Goal: Ask a question

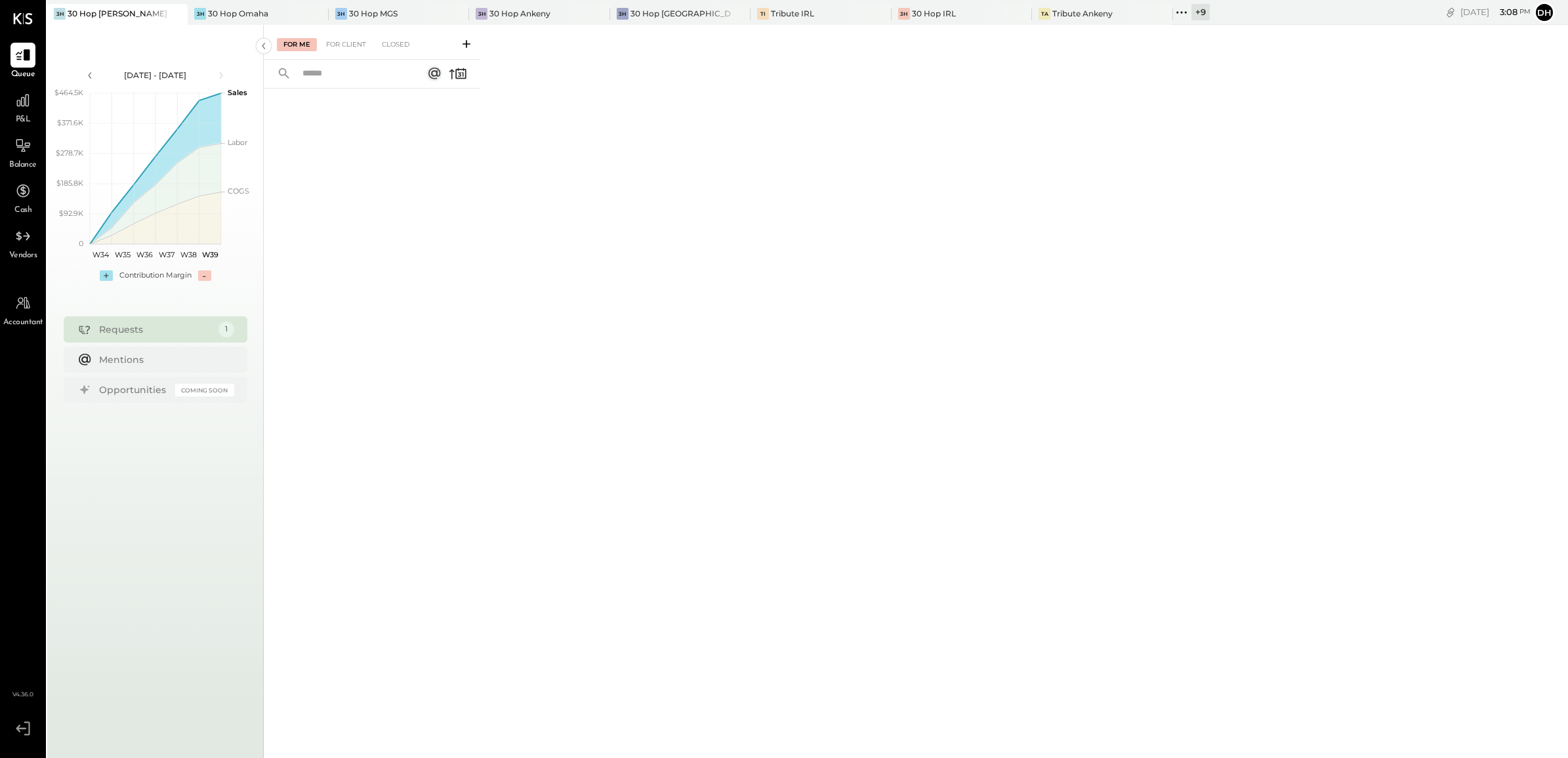
click at [1191, 9] on div "+ 9" at bounding box center [1200, 12] width 19 height 17
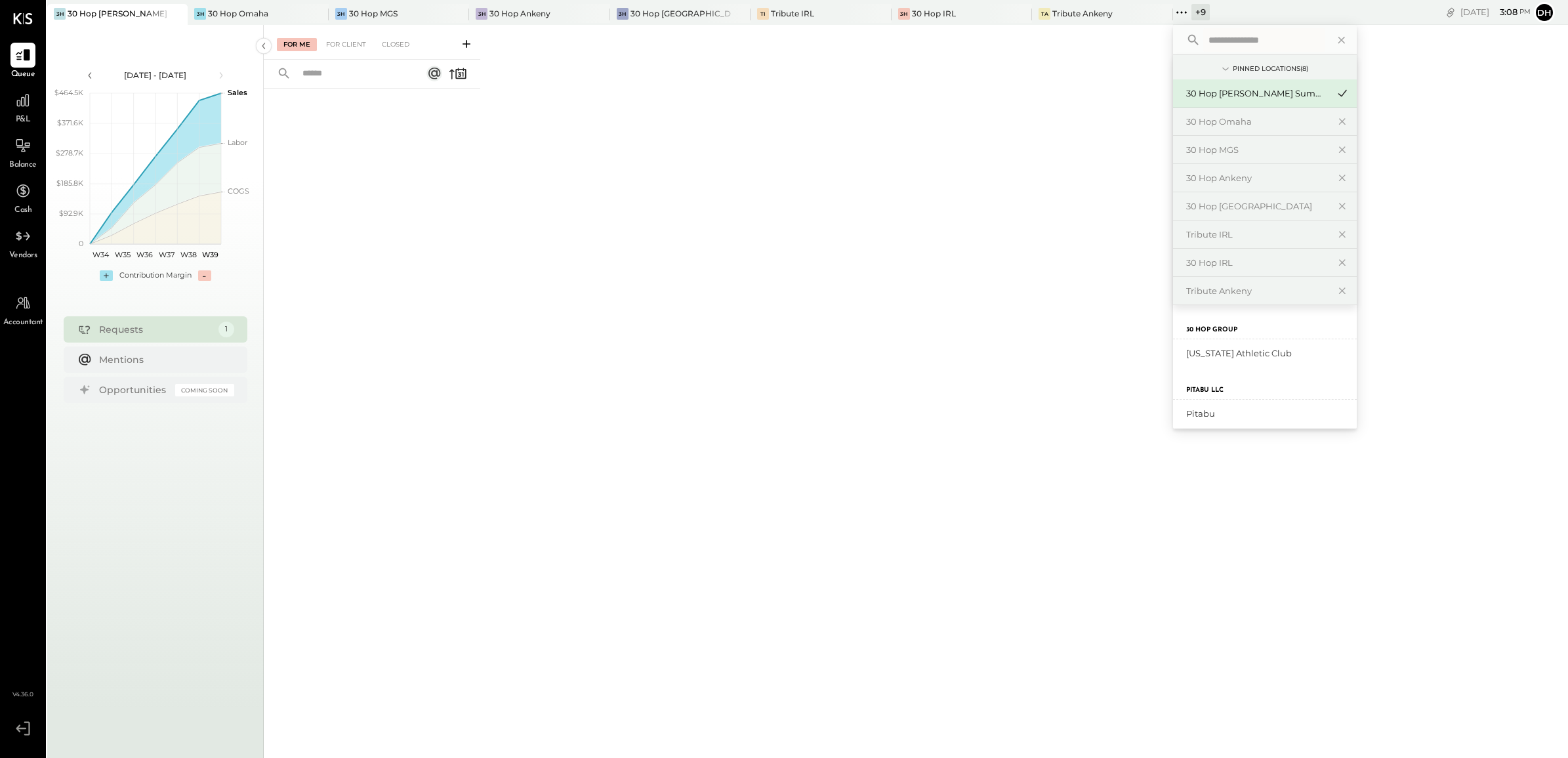
scroll to position [365, 0]
click at [1215, 345] on div "[US_STATE] Athletic Club" at bounding box center [1257, 345] width 142 height 13
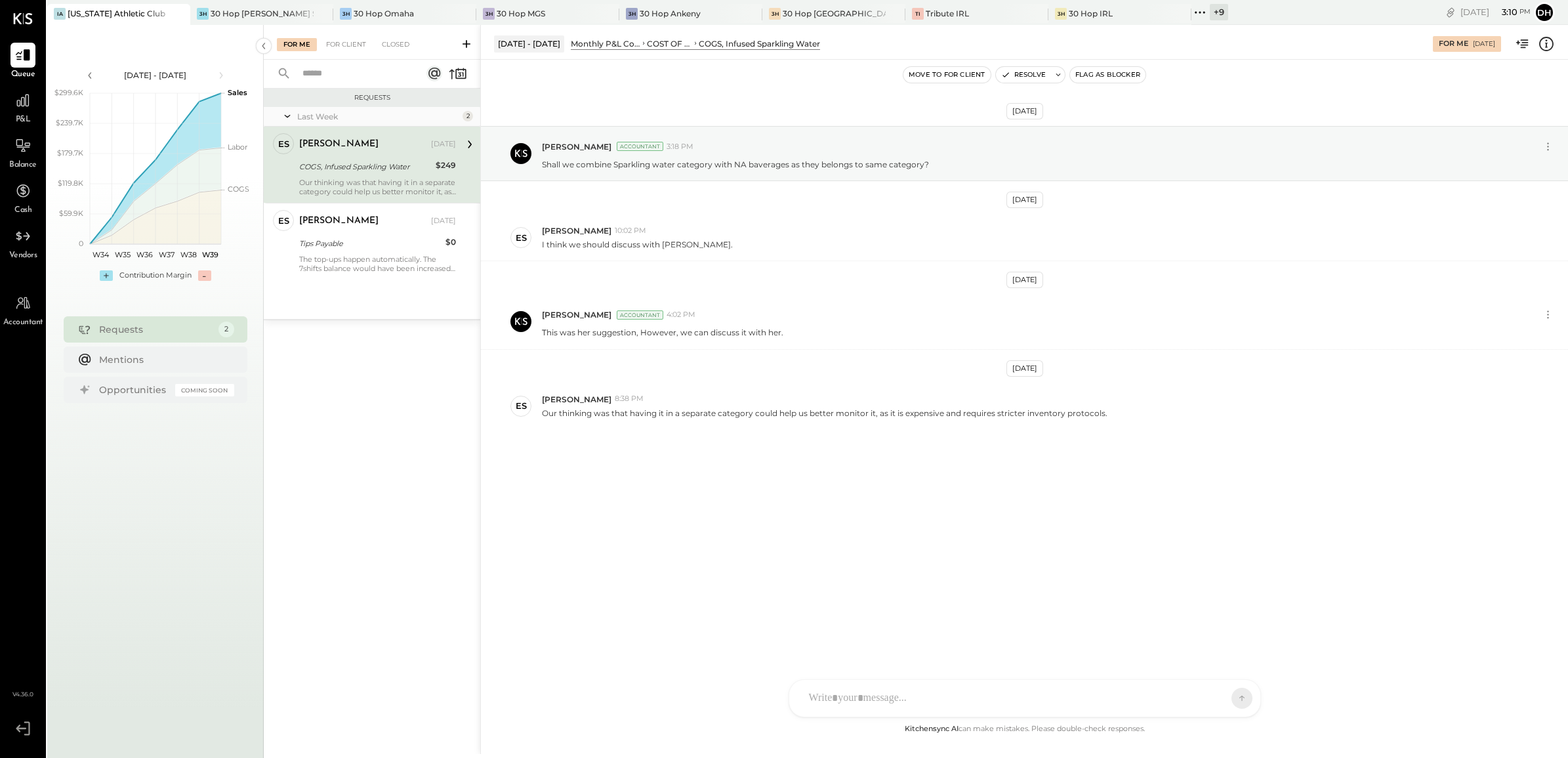
click at [902, 685] on div at bounding box center [1012, 698] width 421 height 29
drag, startPoint x: 296, startPoint y: 222, endPoint x: 307, endPoint y: 230, distance: 13.6
click at [307, 230] on div "Erik Shewmaker Owner" at bounding box center [340, 238] width 82 height 36
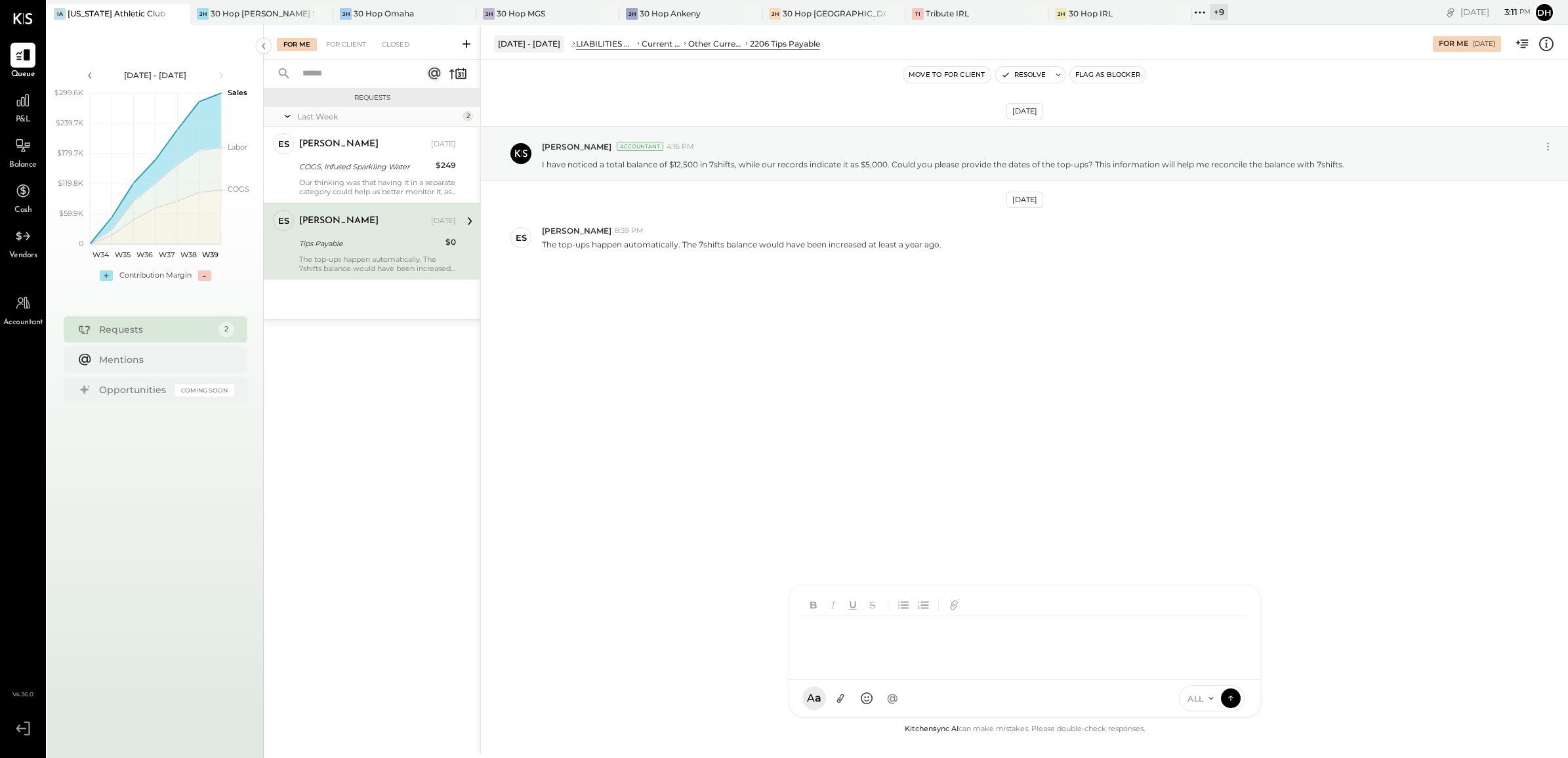
click at [887, 680] on div at bounding box center [1024, 632] width 471 height 95
click at [1239, 624] on icon at bounding box center [1233, 622] width 16 height 16
click at [1228, 675] on icon at bounding box center [1232, 678] width 10 height 10
drag, startPoint x: 966, startPoint y: 646, endPoint x: 1037, endPoint y: 648, distance: 71.0
click at [1037, 648] on div "**********" at bounding box center [1024, 642] width 445 height 52
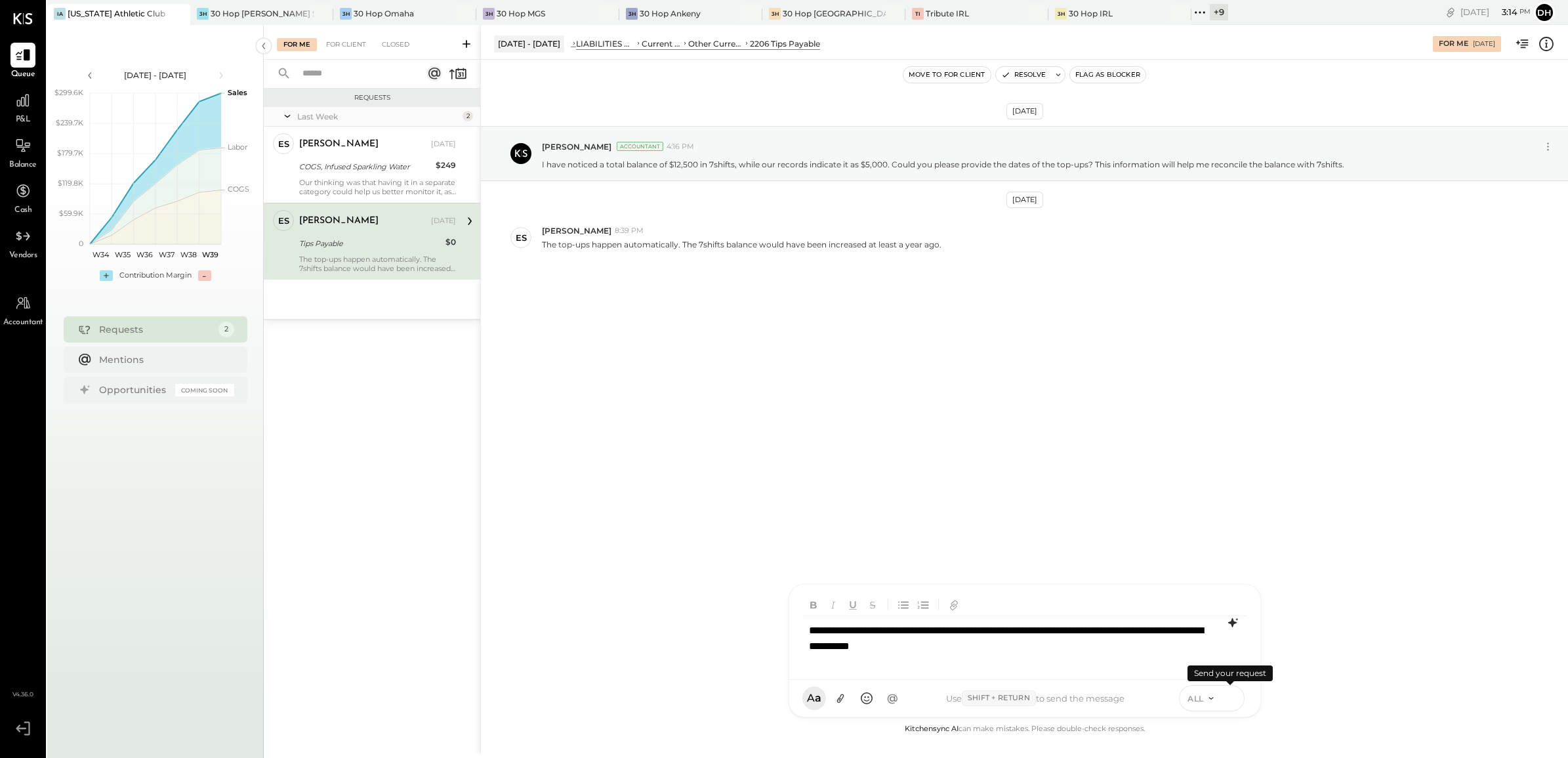
click at [1230, 702] on icon at bounding box center [1231, 698] width 12 height 13
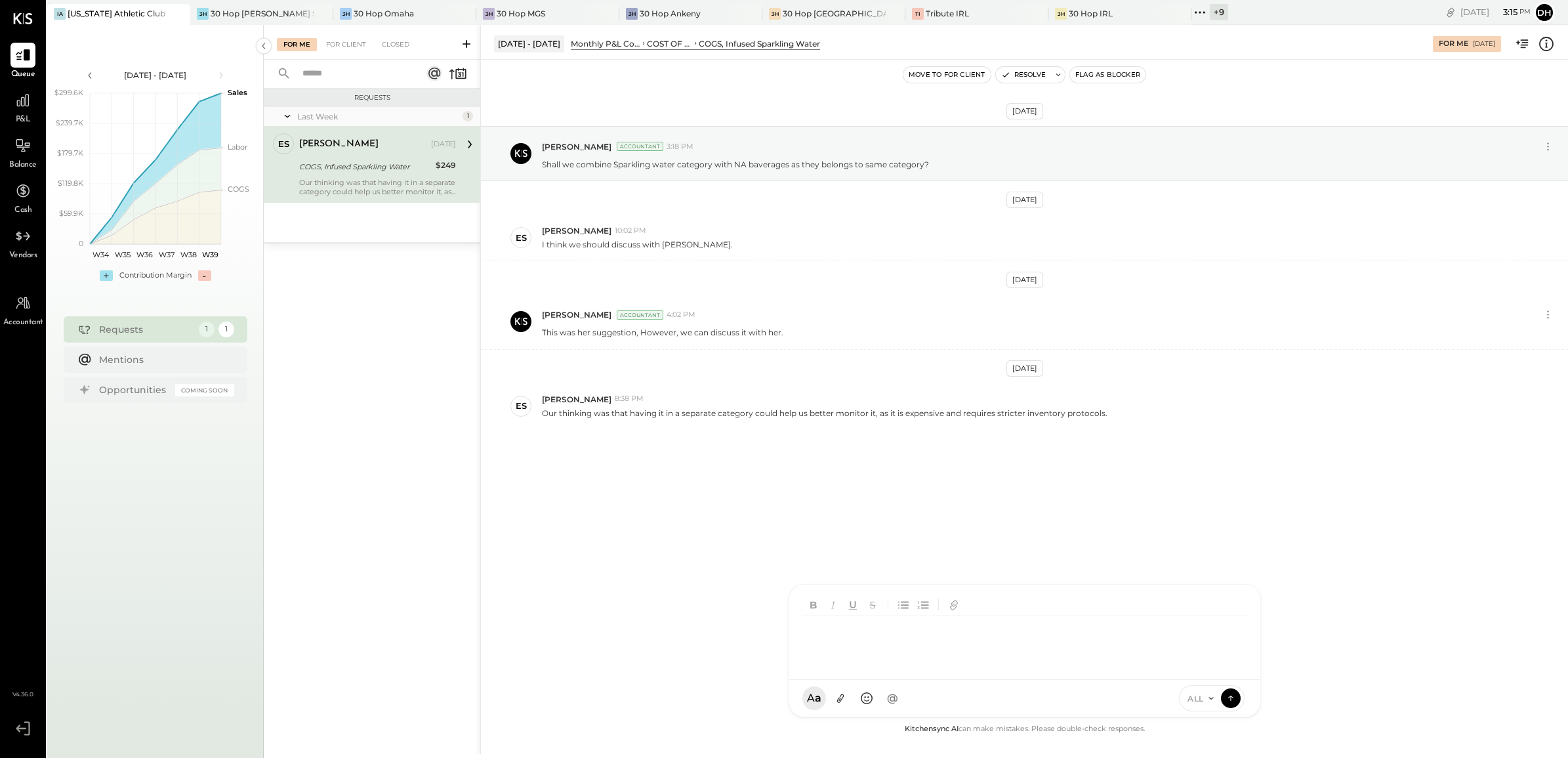
click at [927, 652] on div at bounding box center [1024, 642] width 445 height 52
click at [1231, 693] on icon at bounding box center [1231, 698] width 12 height 13
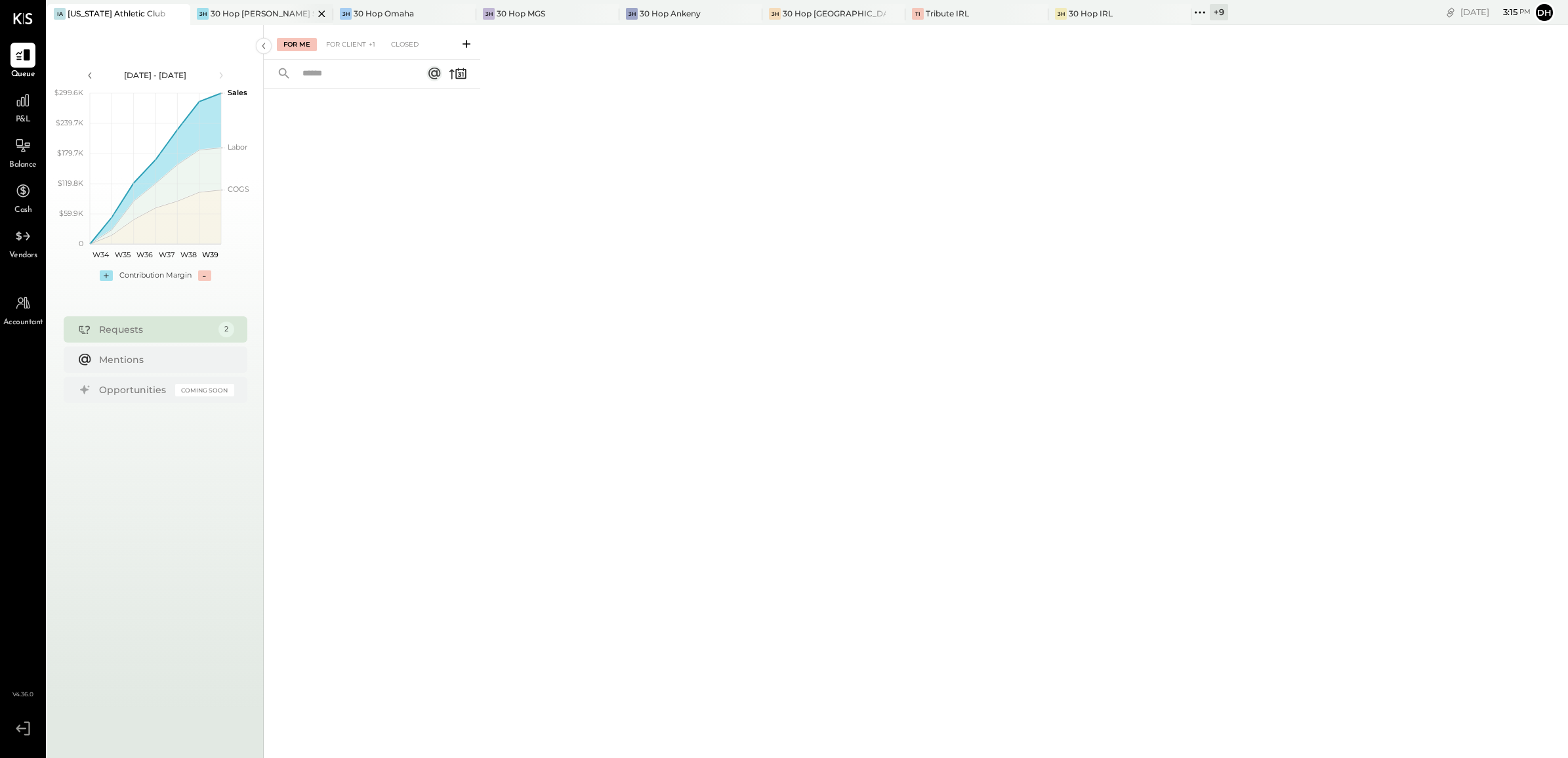
click at [214, 8] on div "30 Hop [PERSON_NAME] Summit" at bounding box center [262, 13] width 103 height 11
click at [393, 8] on div "30 Hop Omaha" at bounding box center [384, 13] width 60 height 11
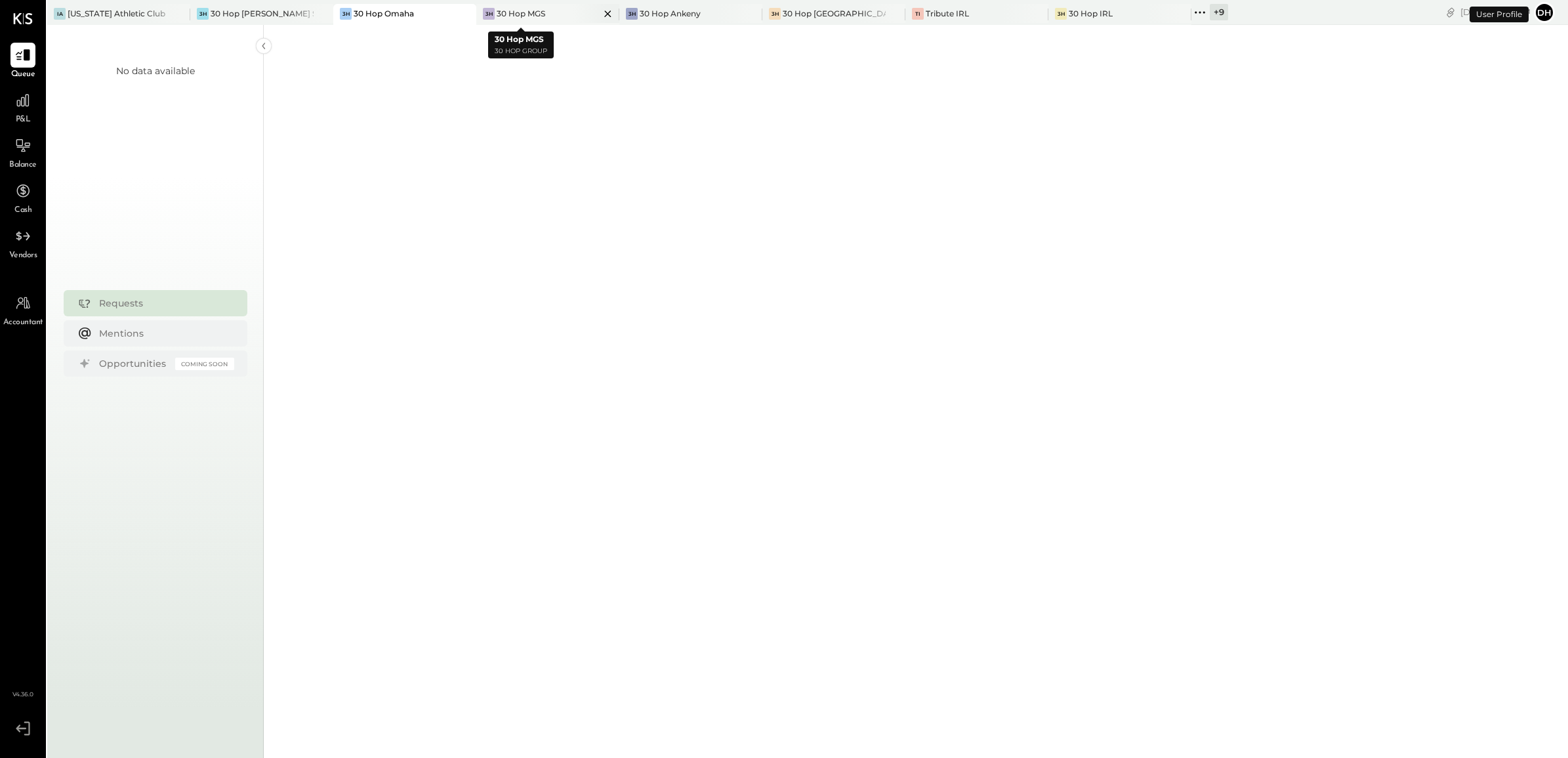
click at [497, 19] on div "30 Hop MGS" at bounding box center [520, 13] width 48 height 11
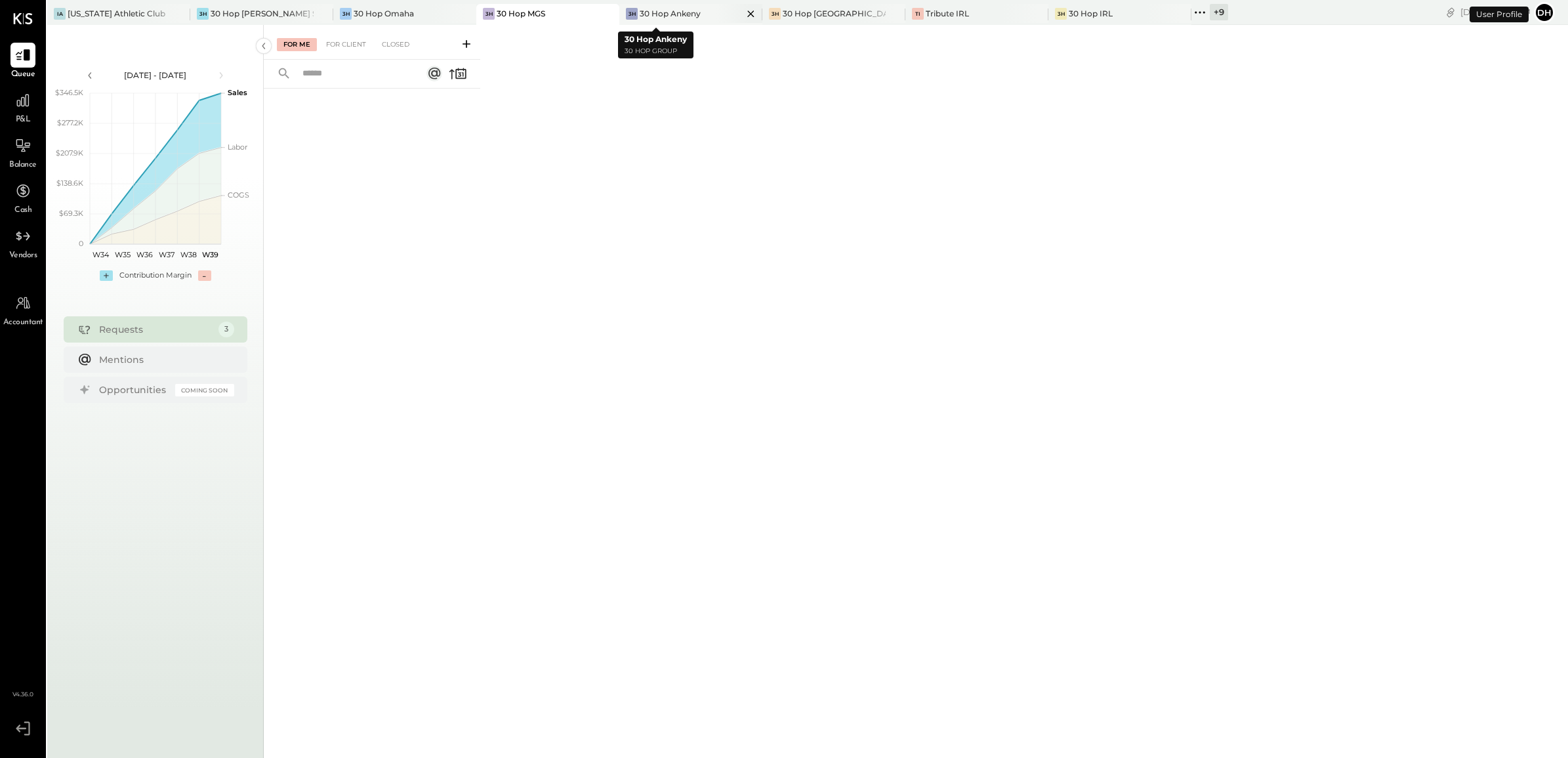
click at [643, 17] on div "30 Hop Ankeny" at bounding box center [670, 13] width 61 height 11
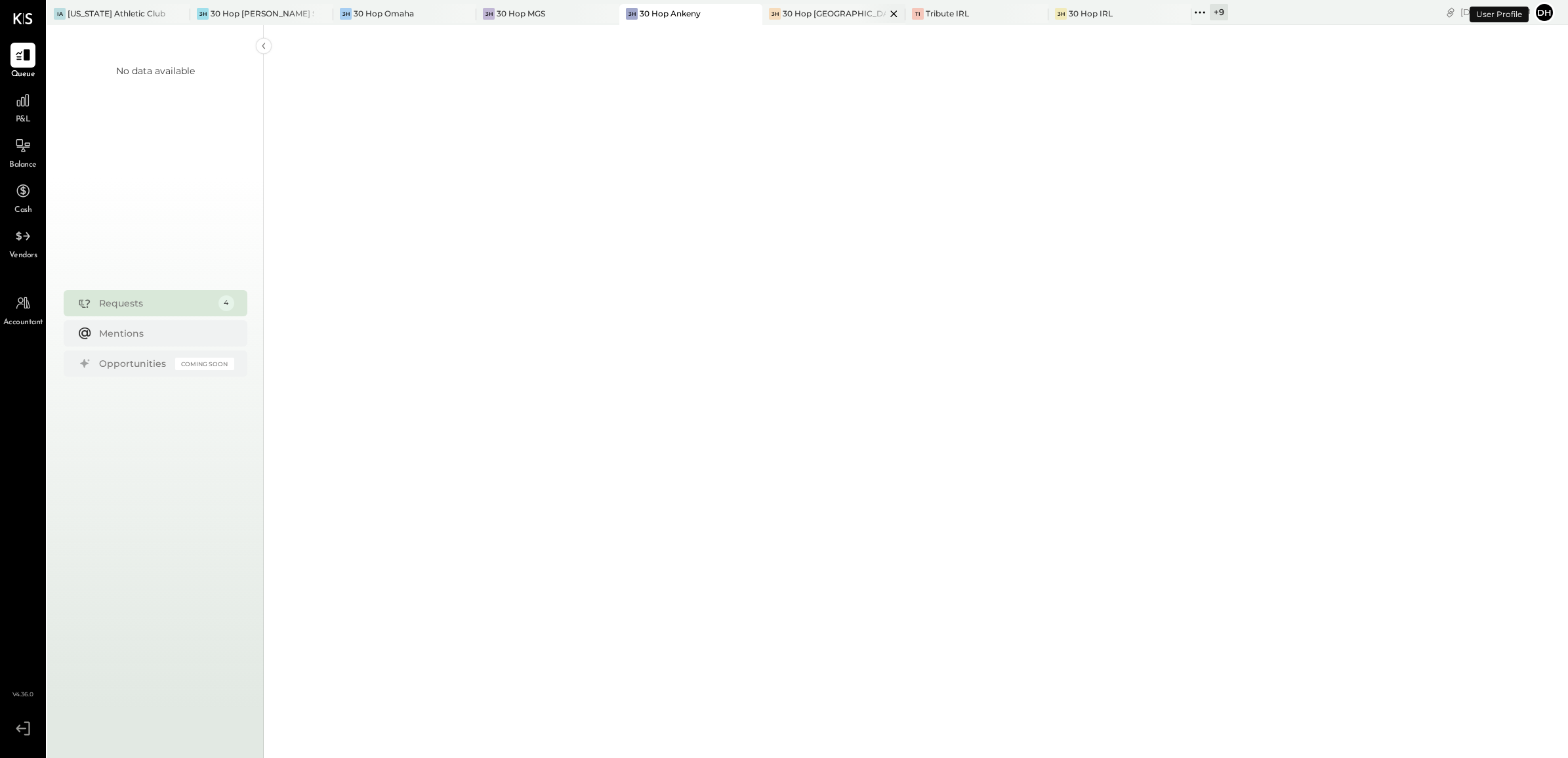
click at [794, 11] on div "30 Hop [GEOGRAPHIC_DATA]" at bounding box center [834, 13] width 103 height 11
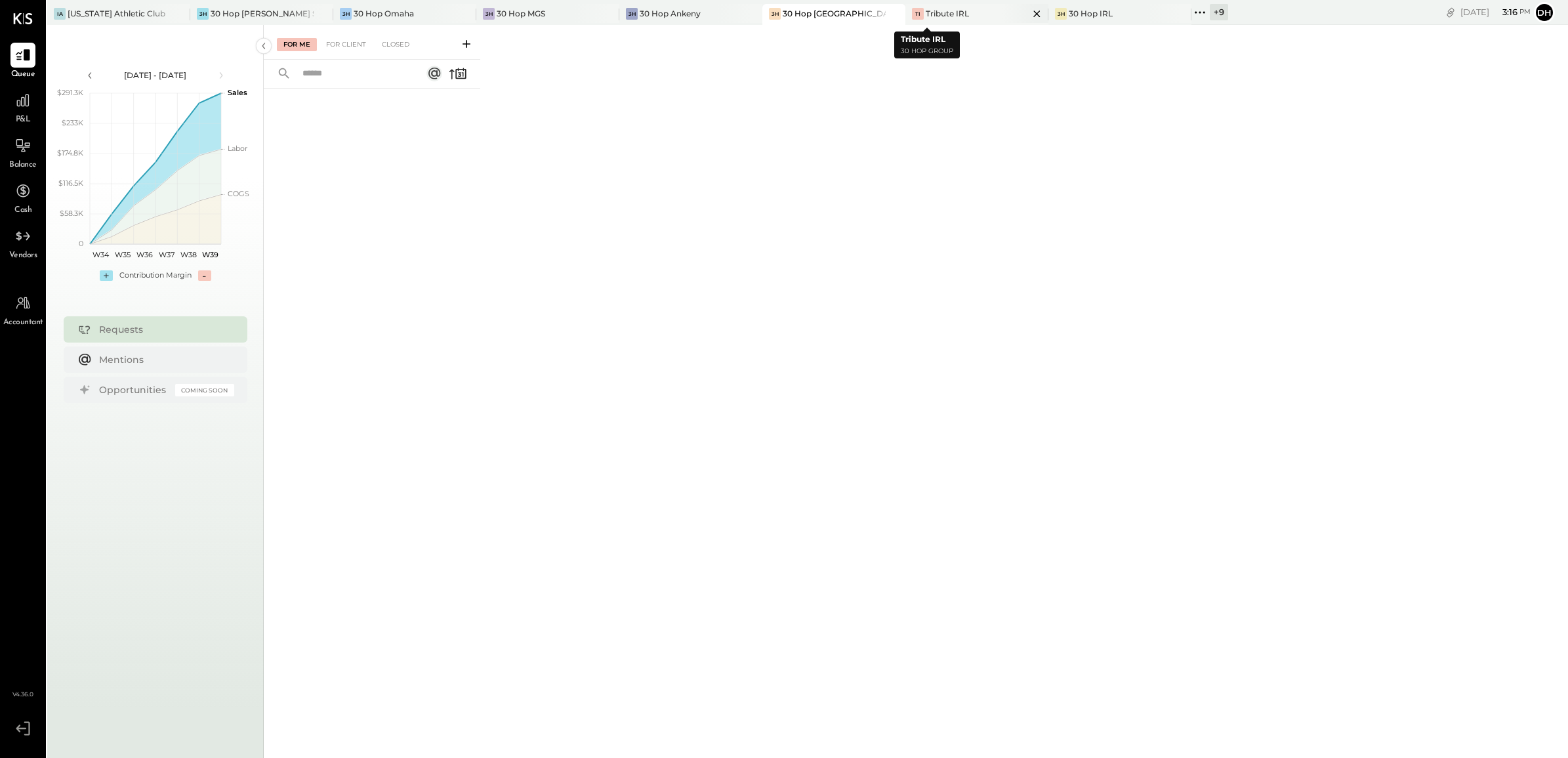
click at [928, 10] on div "TI Tribute IRL" at bounding box center [967, 14] width 123 height 12
click at [1069, 11] on div "30 Hop IRL" at bounding box center [1091, 13] width 44 height 11
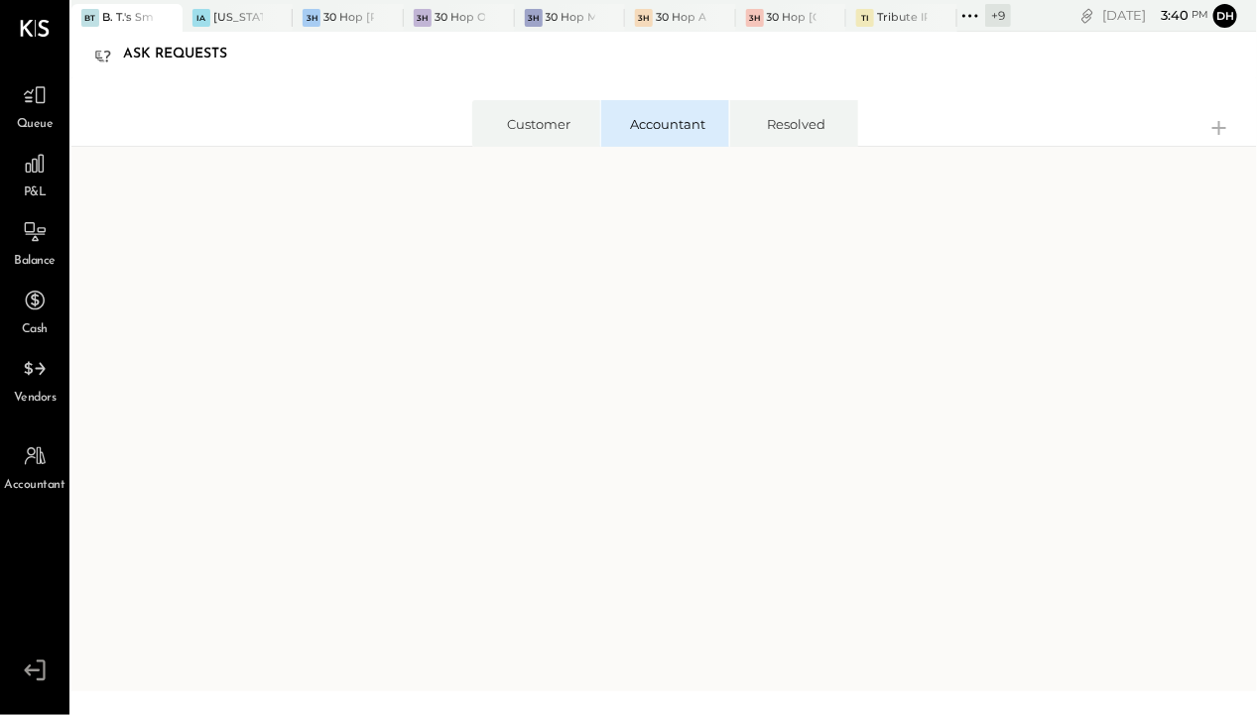
click at [906, 1] on div "BT B. T.'s Smokehouse IA [US_STATE] Athletic Club 3H 30 Hop [PERSON_NAME] Summi…" at bounding box center [540, 16] width 939 height 32
click at [904, 13] on div at bounding box center [922, 17] width 69 height 27
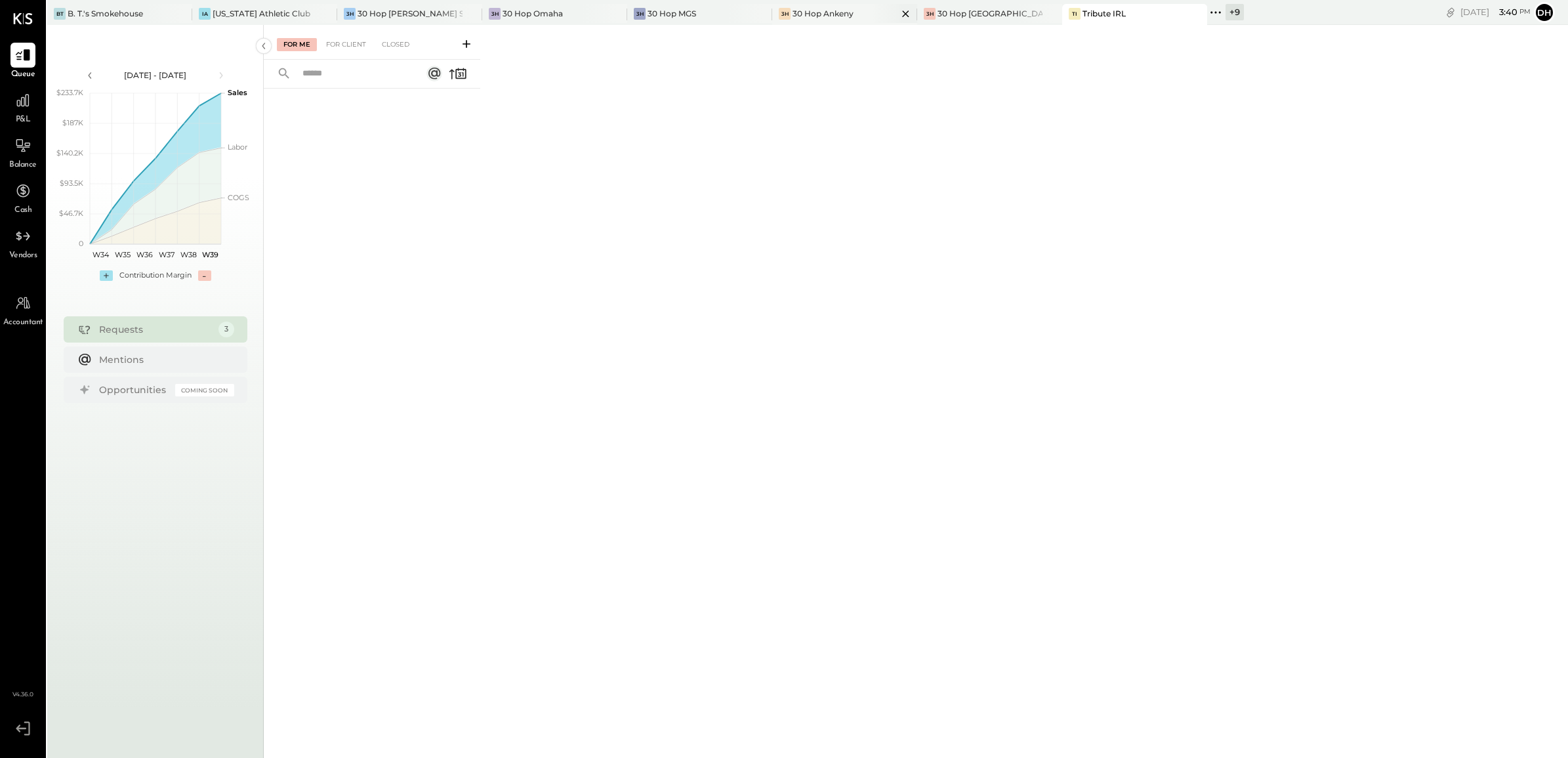
click at [807, 17] on div "30 Hop Ankeny" at bounding box center [823, 13] width 61 height 11
click at [464, 44] on icon at bounding box center [466, 44] width 8 height 8
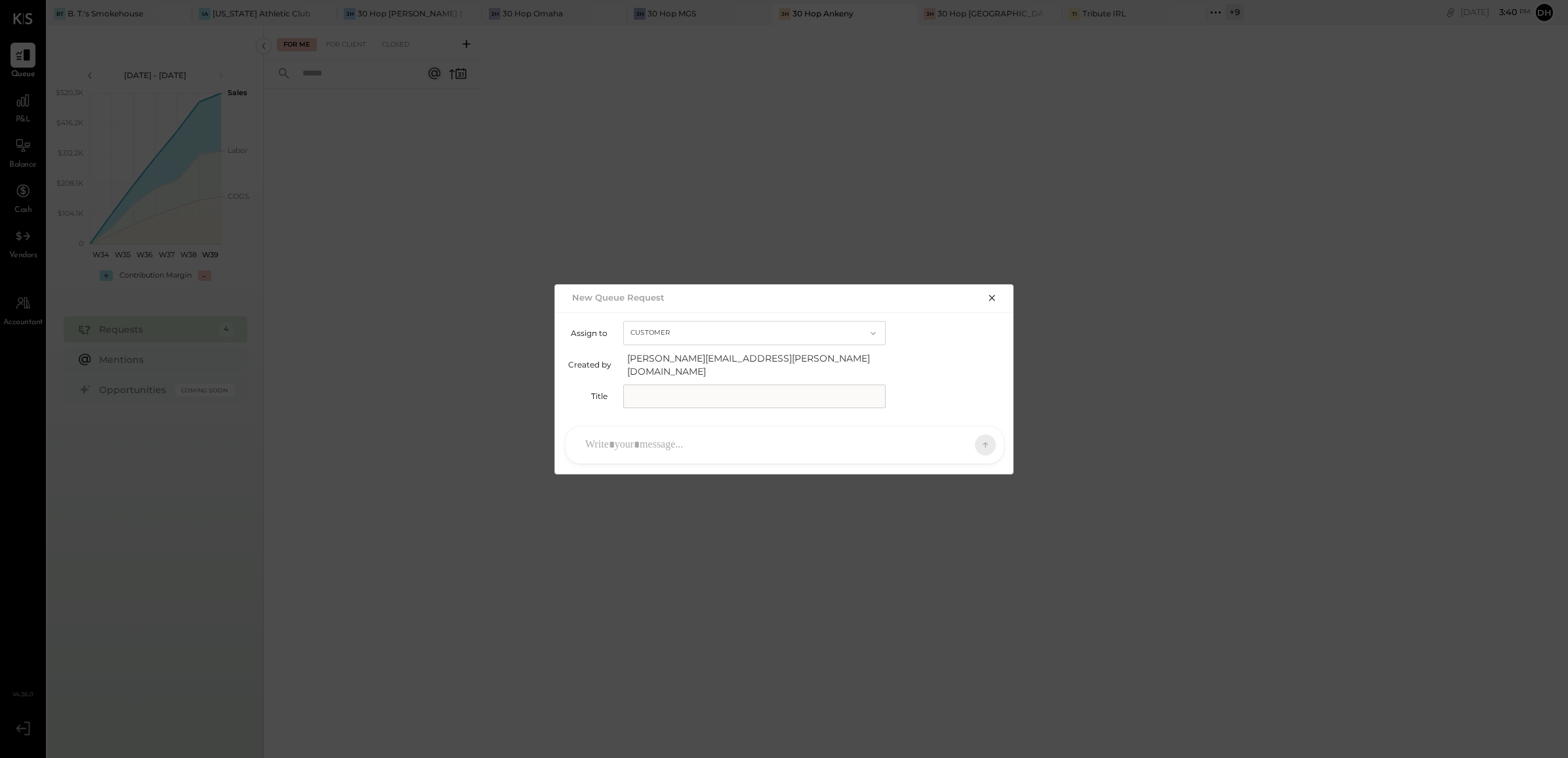
click at [720, 384] on input "text" at bounding box center [754, 396] width 263 height 24
type input "**********"
click at [716, 431] on div at bounding box center [772, 445] width 388 height 29
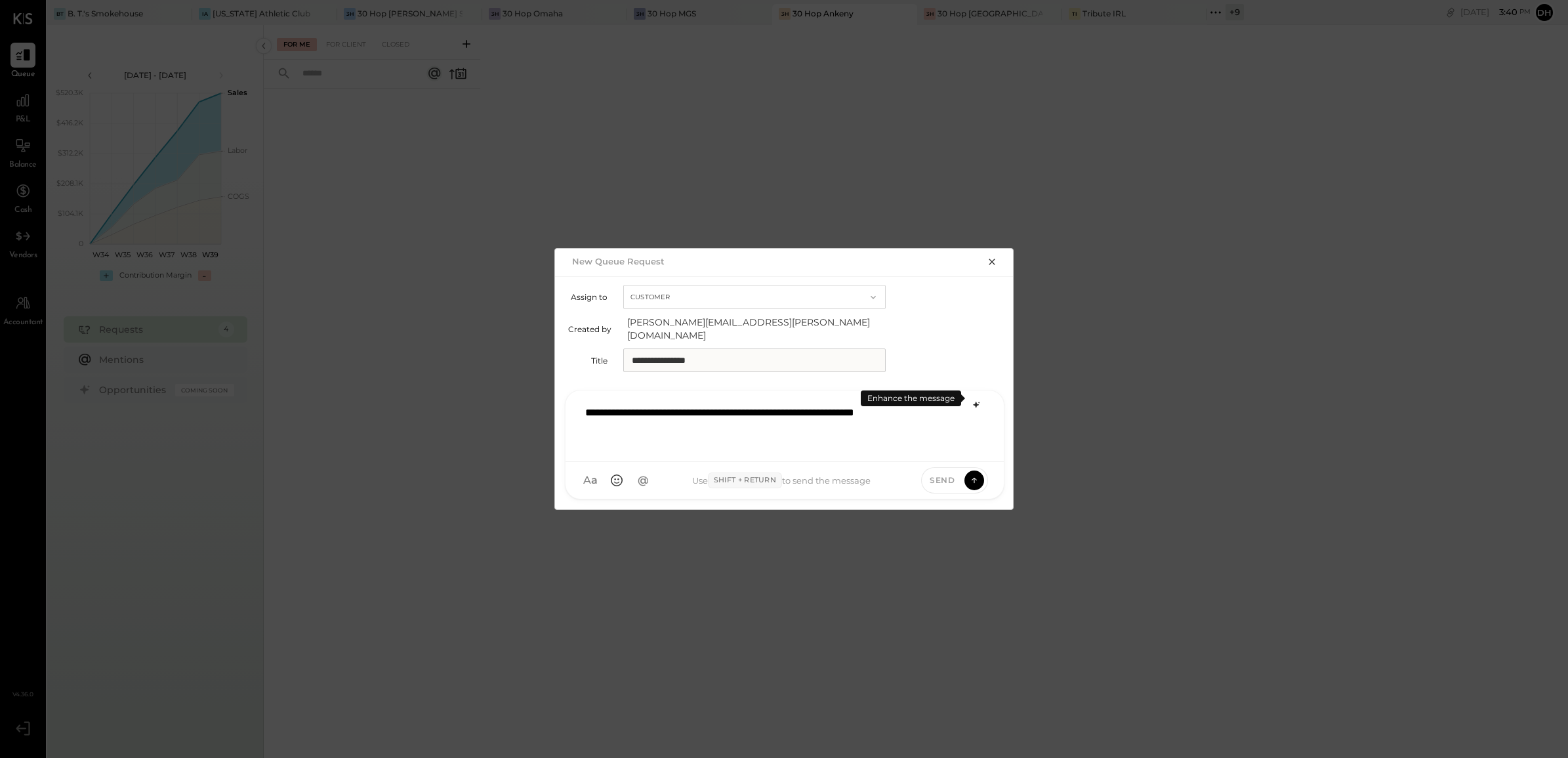
click at [831, 397] on div at bounding box center [976, 405] width 16 height 16
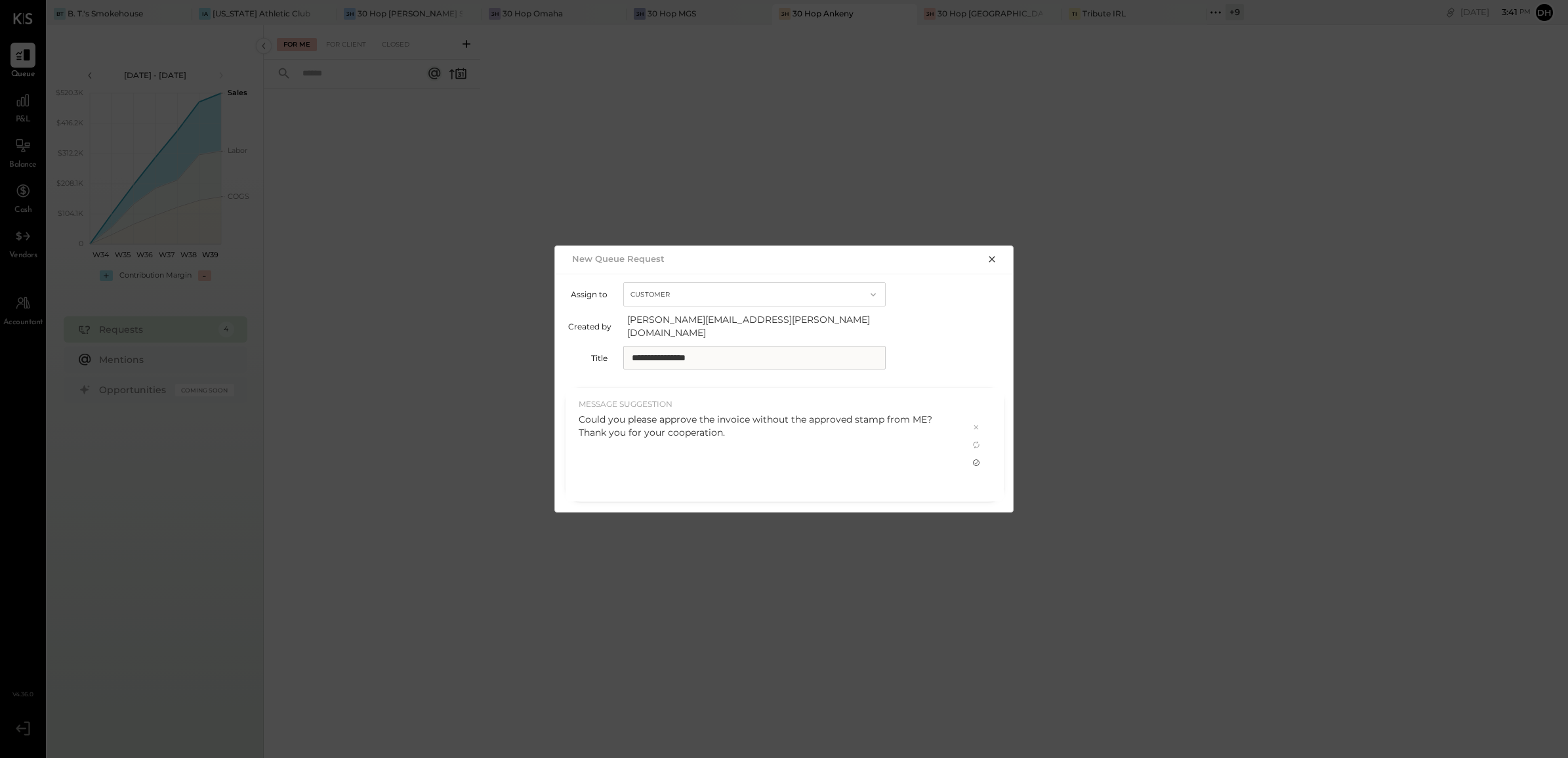
click at [831, 458] on icon at bounding box center [976, 462] width 11 height 11
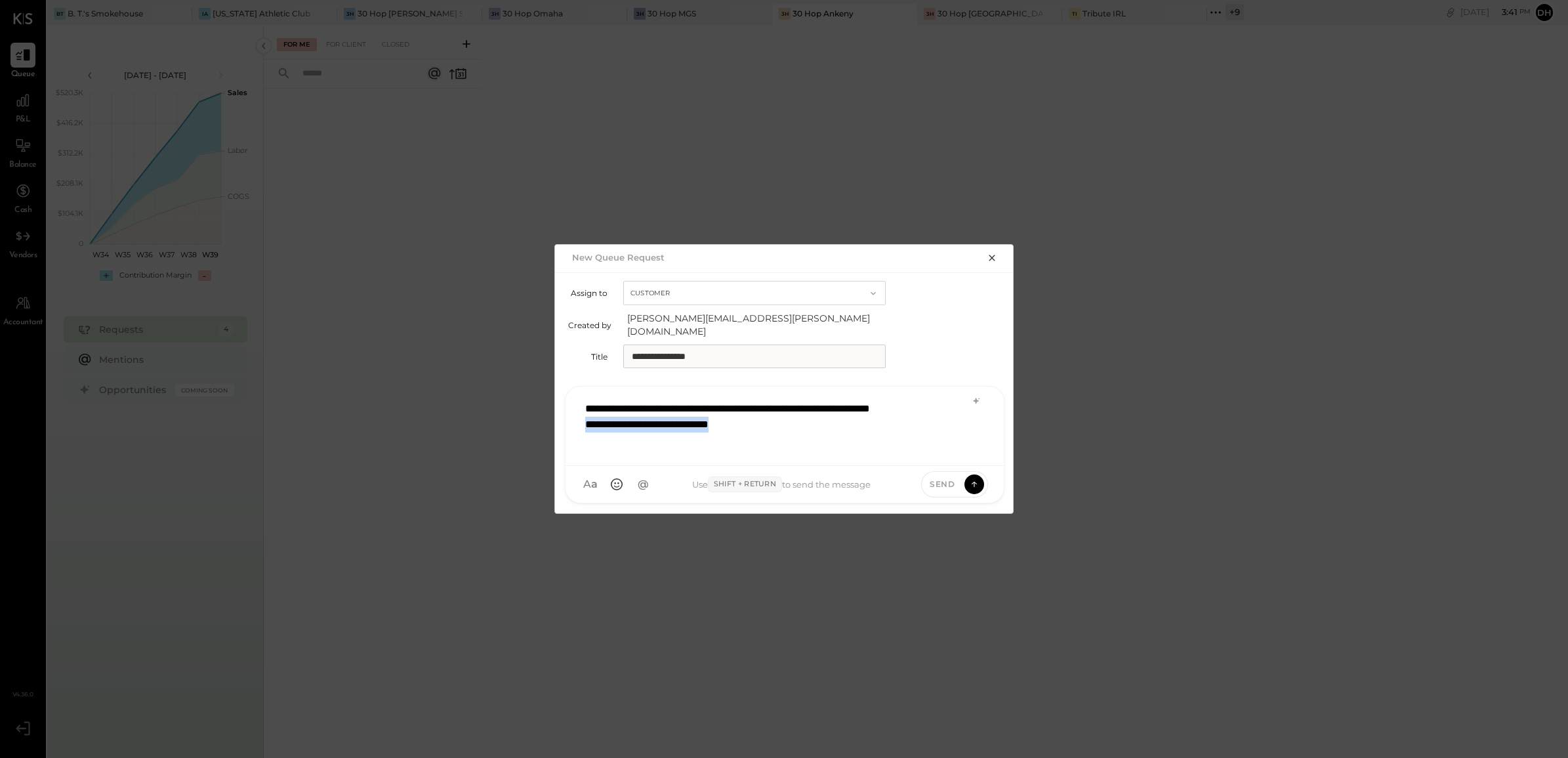
drag, startPoint x: 776, startPoint y: 443, endPoint x: 571, endPoint y: 435, distance: 205.2
click at [571, 435] on div "**********" at bounding box center [784, 426] width 438 height 79
click at [831, 472] on icon at bounding box center [973, 484] width 1 height 5
